Goal: Information Seeking & Learning: Learn about a topic

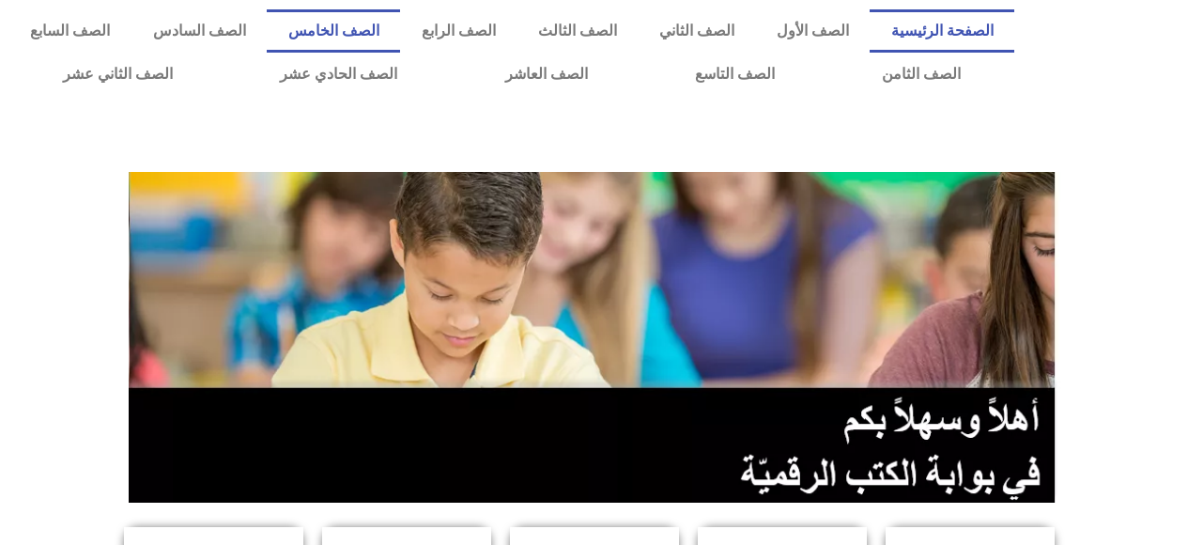
click at [397, 30] on link "الصف الخامس" at bounding box center [333, 30] width 133 height 43
click at [400, 36] on link "الصف الخامس" at bounding box center [333, 30] width 133 height 43
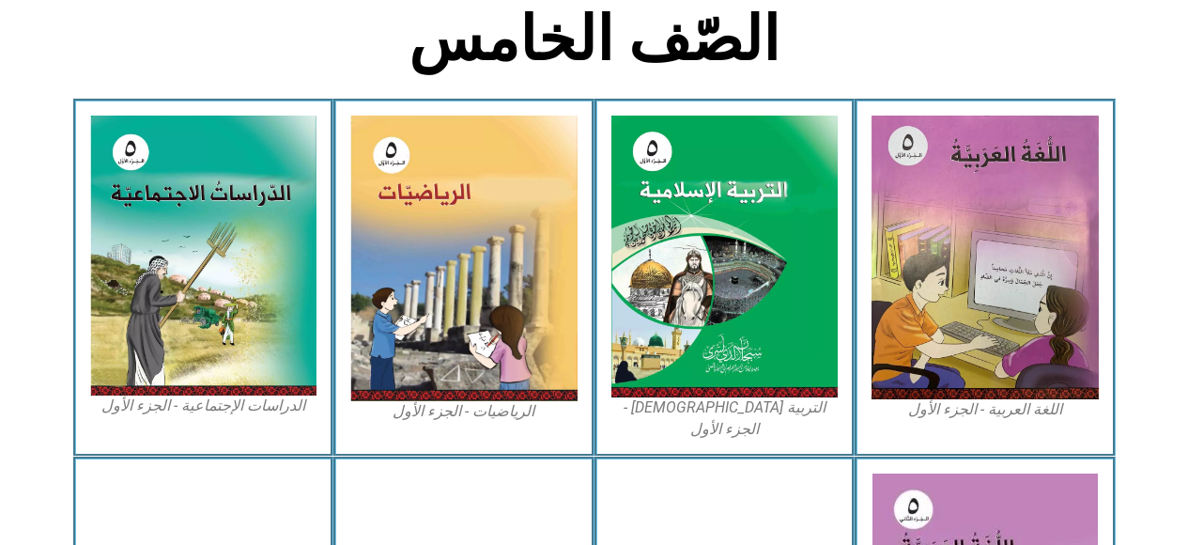
scroll to position [501, 0]
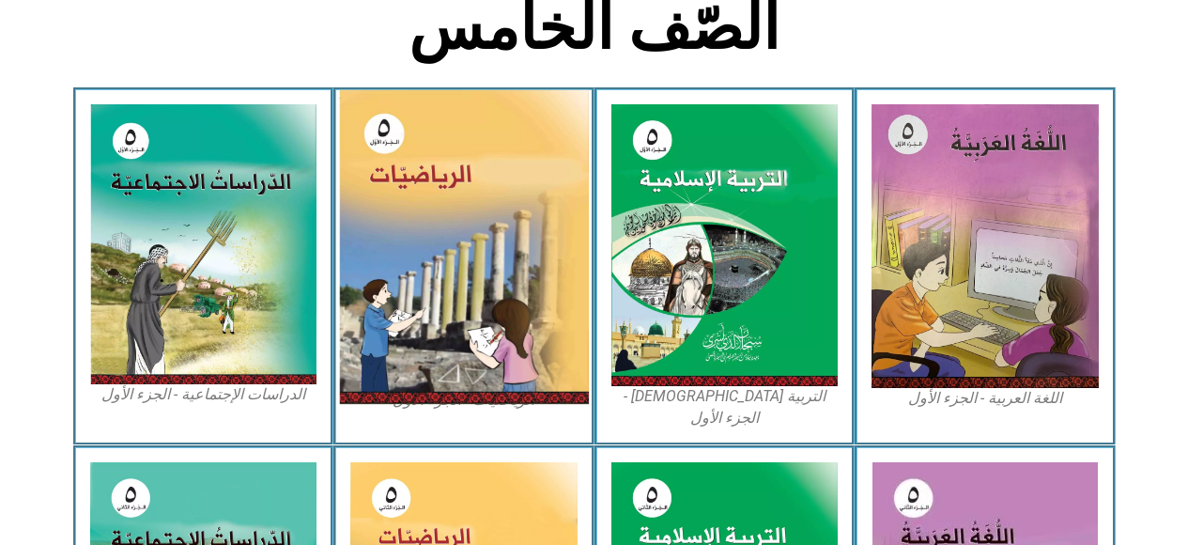
click at [482, 310] on img at bounding box center [464, 247] width 250 height 314
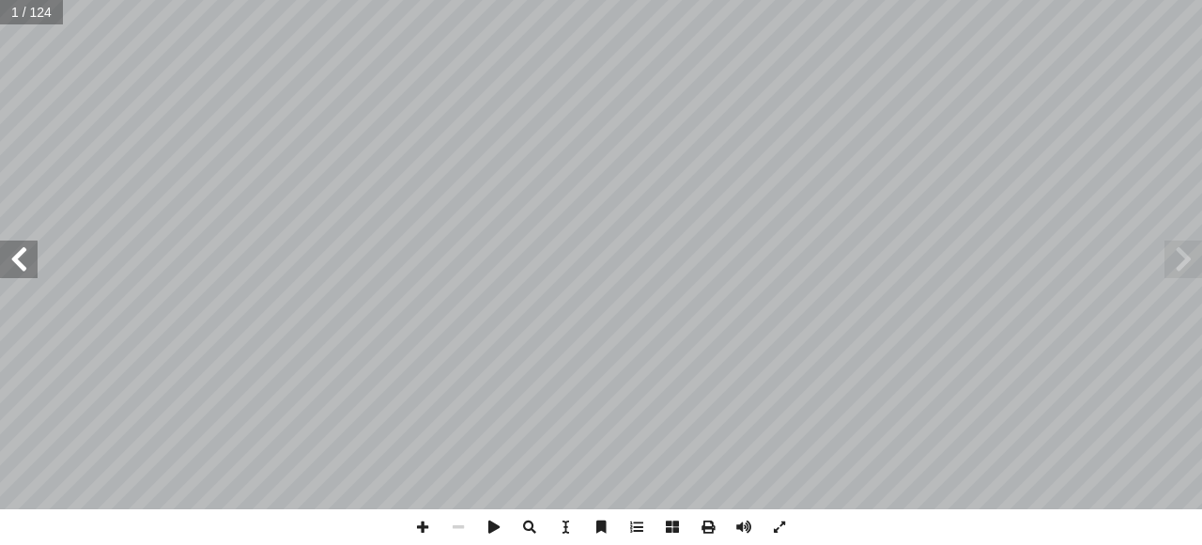
click at [23, 263] on span at bounding box center [19, 259] width 38 height 38
click at [23, 264] on span at bounding box center [19, 259] width 38 height 38
click at [34, 250] on span at bounding box center [19, 259] width 38 height 38
click at [23, 264] on span at bounding box center [19, 259] width 38 height 38
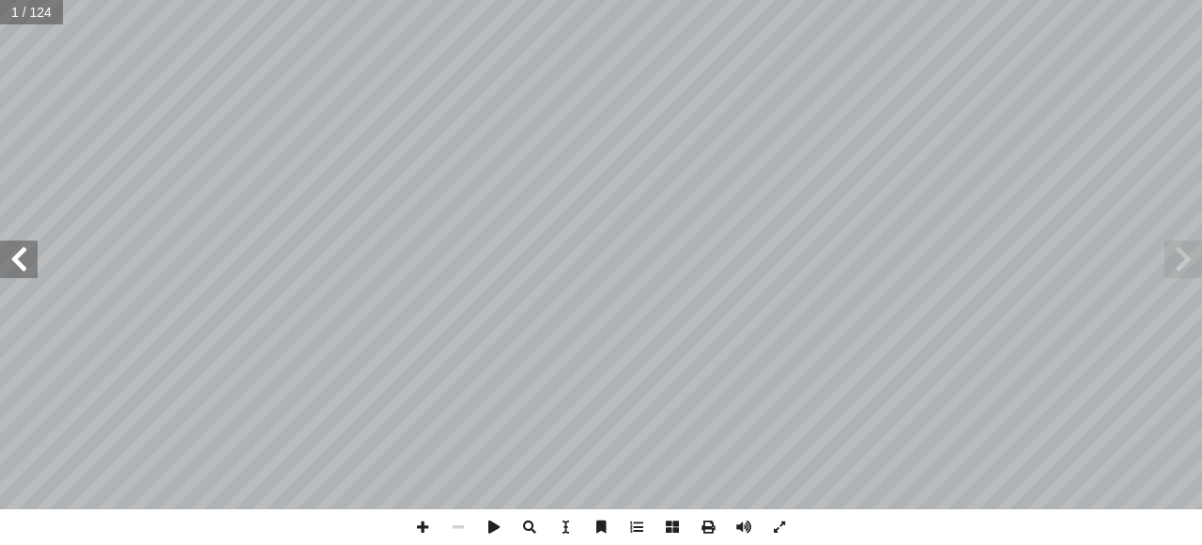
click at [21, 260] on span at bounding box center [19, 259] width 38 height 38
click at [33, 266] on span at bounding box center [19, 259] width 38 height 38
click at [35, 265] on span at bounding box center [19, 259] width 38 height 38
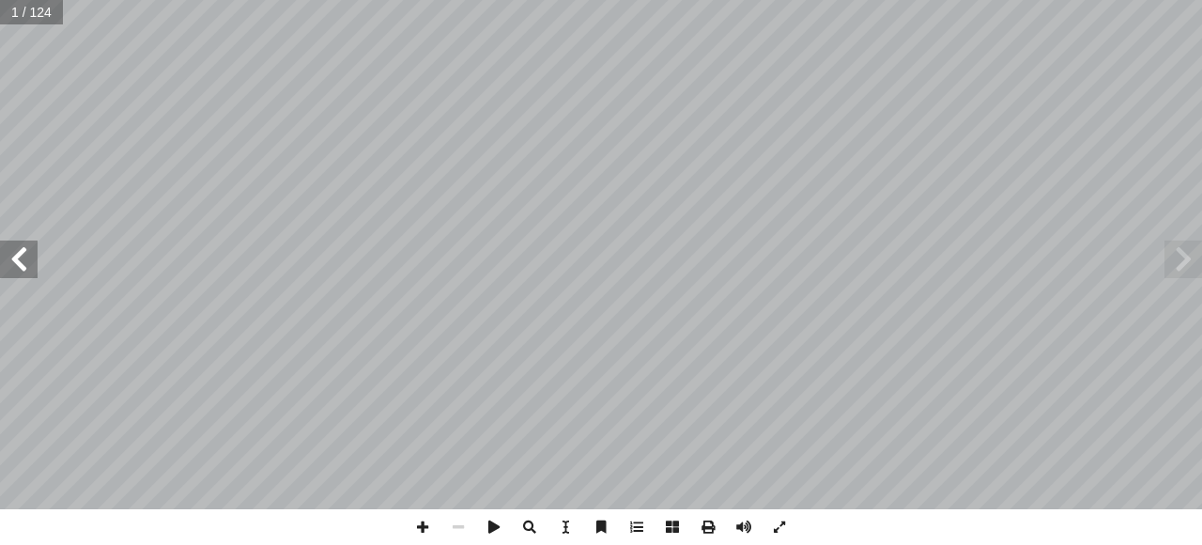
click at [35, 265] on span at bounding box center [19, 259] width 38 height 38
click at [31, 256] on span at bounding box center [19, 259] width 38 height 38
click at [29, 256] on span at bounding box center [19, 259] width 38 height 38
click at [29, 251] on span at bounding box center [19, 259] width 38 height 38
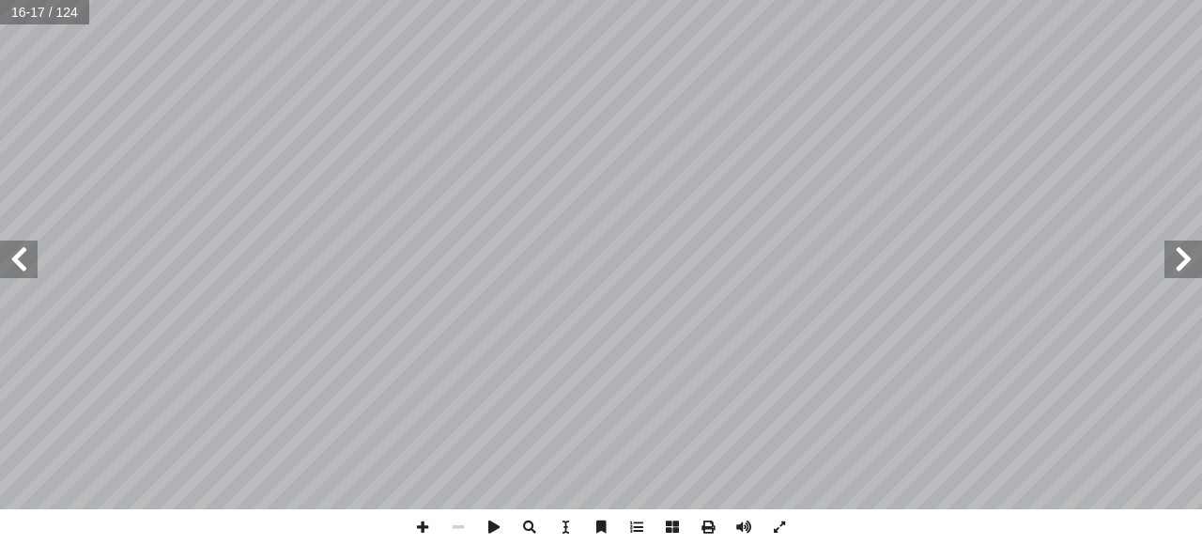
click at [23, 256] on span at bounding box center [19, 259] width 38 height 38
click at [23, 258] on span at bounding box center [19, 259] width 38 height 38
click at [1168, 255] on span at bounding box center [1184, 259] width 38 height 38
click at [16, 258] on span at bounding box center [19, 259] width 38 height 38
